Goal: Navigation & Orientation: Find specific page/section

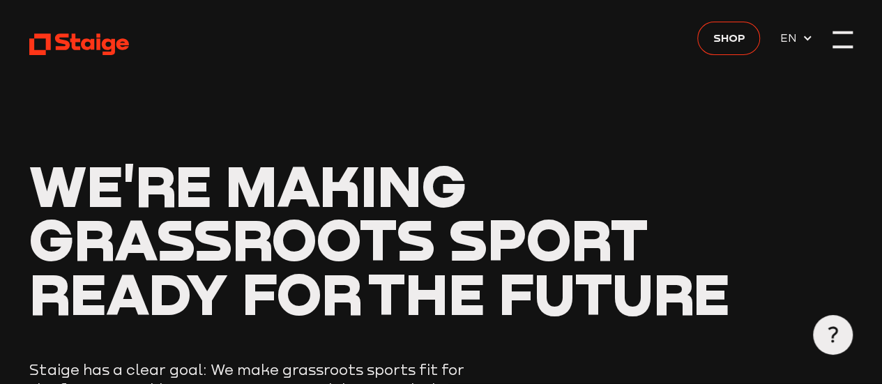
click at [838, 42] on div at bounding box center [842, 39] width 20 height 20
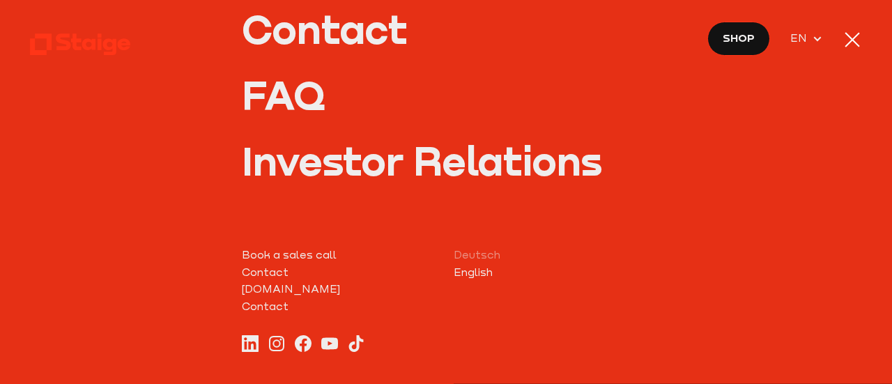
scroll to position [348, 0]
click at [378, 178] on link "Investor Relations" at bounding box center [446, 160] width 409 height 40
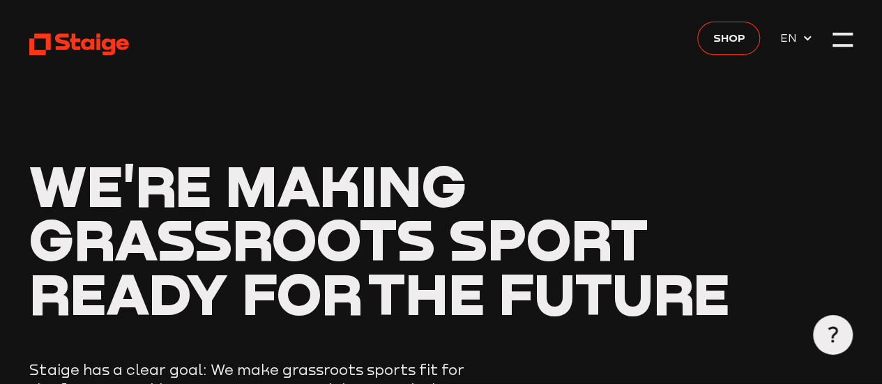
click at [806, 39] on use at bounding box center [807, 38] width 8 height 5
click at [792, 59] on span "DE" at bounding box center [790, 57] width 21 height 17
